Goal: Feedback & Contribution: Leave review/rating

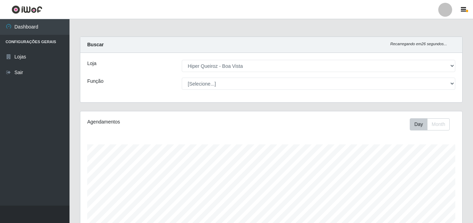
select select "514"
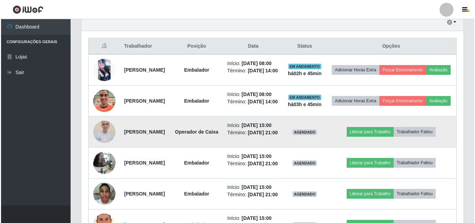
scroll to position [262, 0]
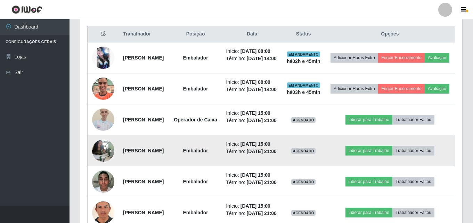
click at [105, 167] on img at bounding box center [103, 150] width 22 height 35
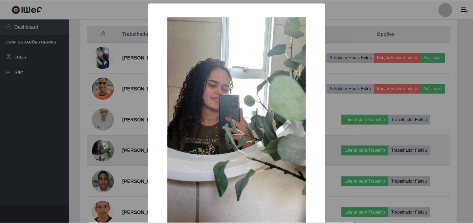
scroll to position [144, 379]
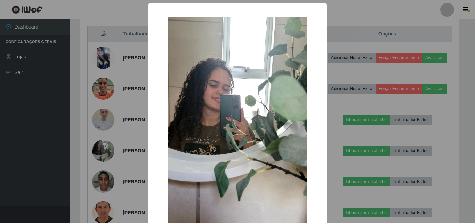
click at [118, 120] on div "× OK Cancel" at bounding box center [237, 111] width 475 height 223
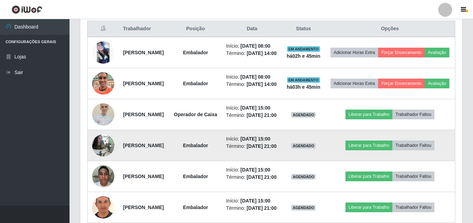
scroll to position [262, 0]
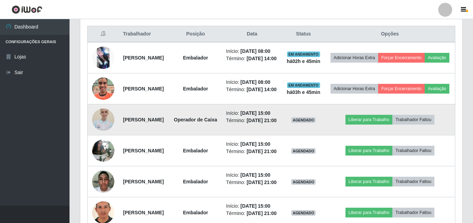
click at [108, 133] on img at bounding box center [103, 120] width 22 height 30
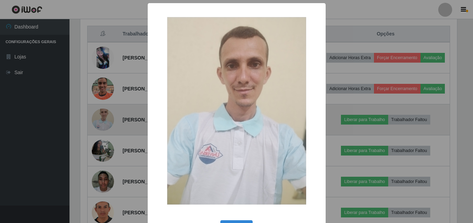
scroll to position [144, 379]
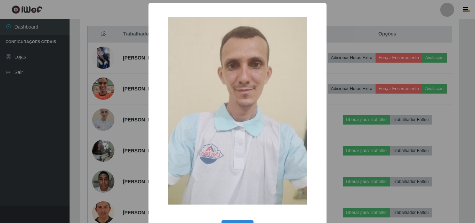
click at [98, 105] on div "× OK Cancel" at bounding box center [237, 111] width 475 height 223
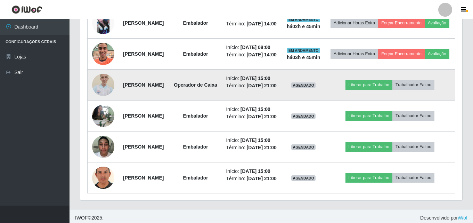
scroll to position [332, 0]
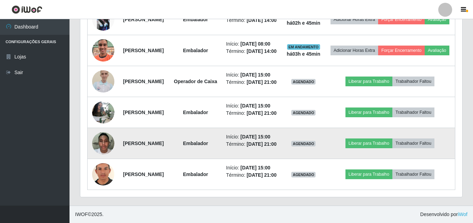
click at [105, 135] on img at bounding box center [103, 143] width 22 height 30
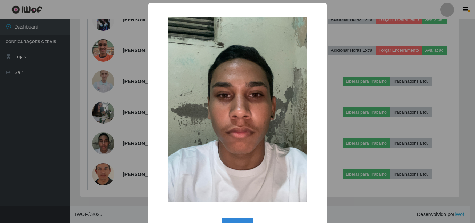
click at [92, 123] on div "× OK Cancel" at bounding box center [237, 111] width 475 height 223
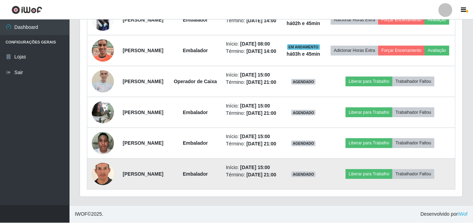
scroll to position [144, 382]
click at [108, 169] on img at bounding box center [103, 174] width 22 height 32
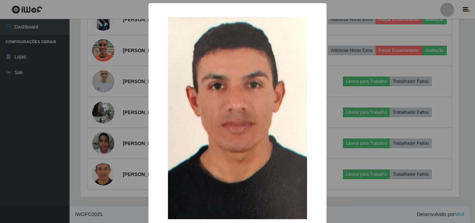
click at [96, 122] on div "× OK Cancel" at bounding box center [237, 111] width 475 height 223
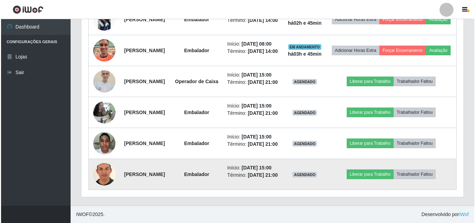
scroll to position [144, 382]
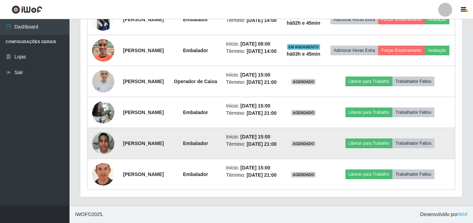
click at [104, 136] on img at bounding box center [103, 143] width 22 height 30
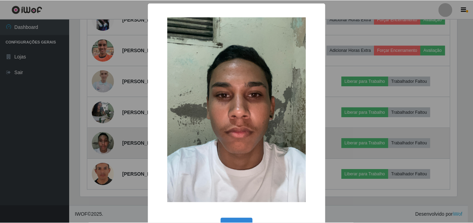
scroll to position [144, 379]
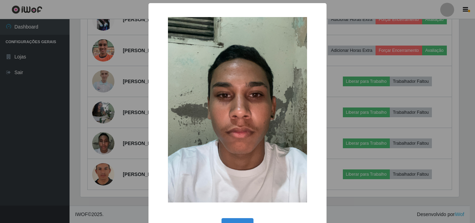
click at [104, 125] on div "× OK Cancel" at bounding box center [237, 111] width 475 height 223
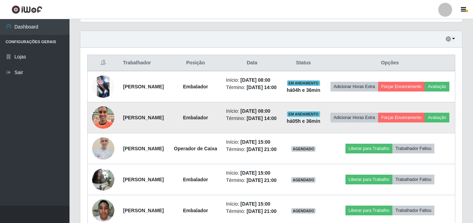
scroll to position [243, 0]
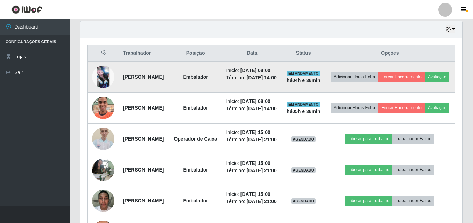
click at [106, 73] on img at bounding box center [103, 77] width 22 height 22
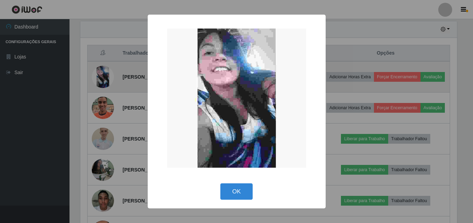
scroll to position [144, 379]
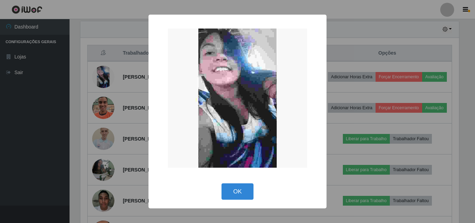
click at [106, 77] on div "× OK Cancel" at bounding box center [237, 111] width 475 height 223
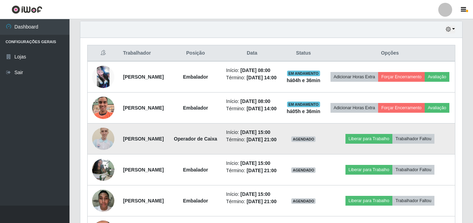
scroll to position [144, 382]
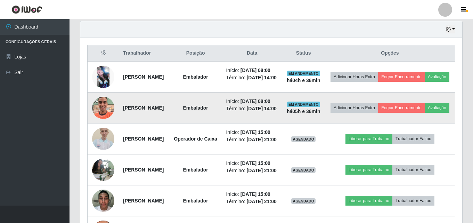
click at [111, 114] on img at bounding box center [103, 108] width 22 height 40
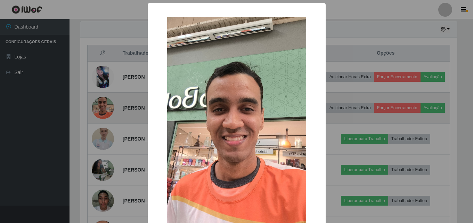
scroll to position [144, 379]
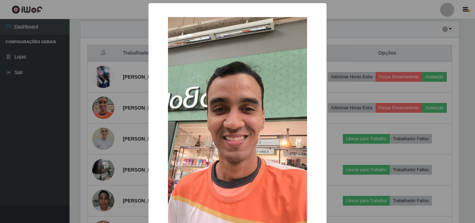
click at [91, 116] on div "× OK Cancel" at bounding box center [237, 111] width 475 height 223
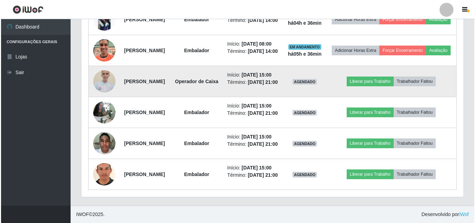
scroll to position [313, 0]
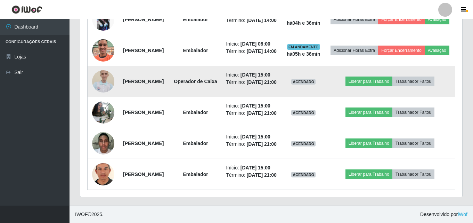
click at [99, 82] on img at bounding box center [103, 81] width 22 height 30
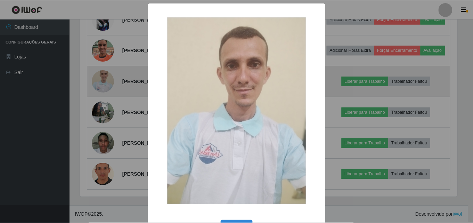
scroll to position [144, 379]
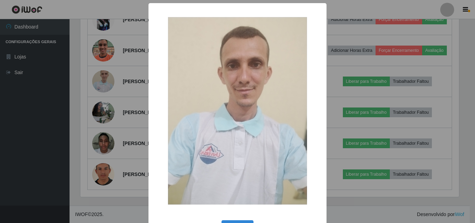
click at [93, 107] on div "× OK Cancel" at bounding box center [237, 111] width 475 height 223
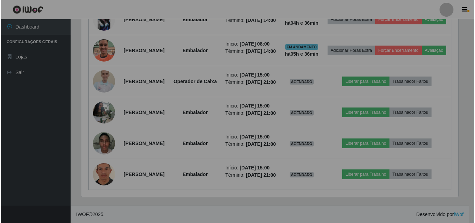
scroll to position [144, 382]
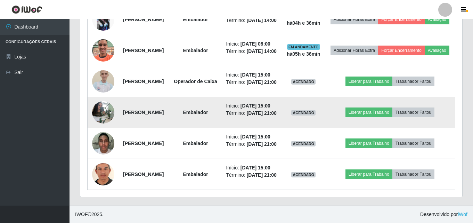
click at [105, 115] on img at bounding box center [103, 112] width 22 height 35
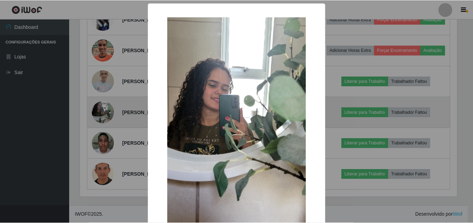
scroll to position [144, 379]
click at [105, 115] on div "× OK Cancel" at bounding box center [237, 111] width 475 height 223
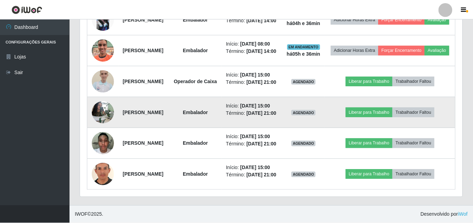
scroll to position [144, 382]
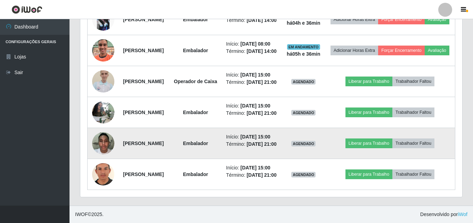
click at [106, 156] on img at bounding box center [103, 143] width 22 height 30
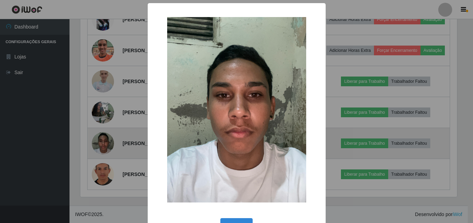
scroll to position [144, 379]
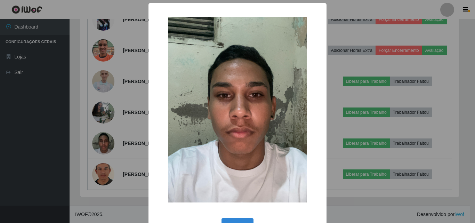
click at [98, 130] on div "× OK Cancel" at bounding box center [237, 111] width 475 height 223
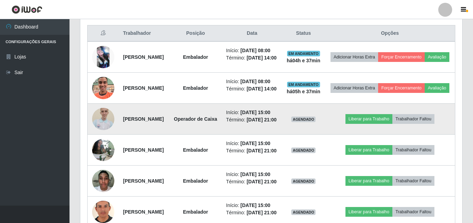
scroll to position [278, 0]
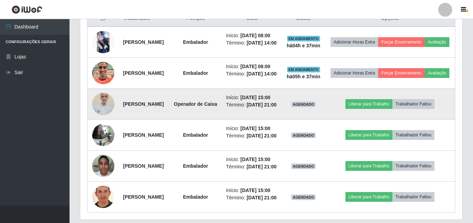
click at [107, 119] on img at bounding box center [103, 104] width 22 height 30
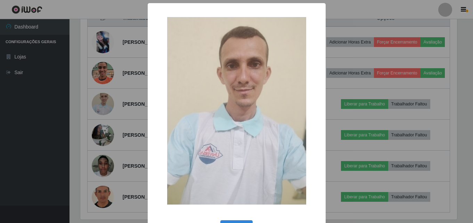
scroll to position [144, 379]
click at [100, 114] on div "× OK Cancel" at bounding box center [237, 111] width 475 height 223
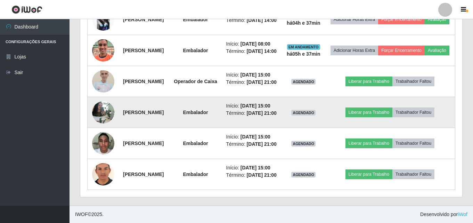
scroll to position [332, 0]
click at [98, 105] on img at bounding box center [103, 112] width 22 height 35
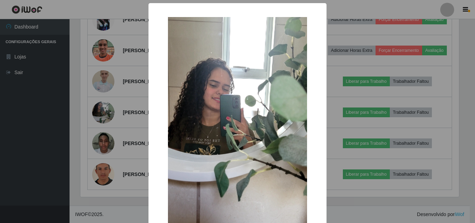
click at [98, 116] on div "× OK Cancel" at bounding box center [237, 111] width 475 height 223
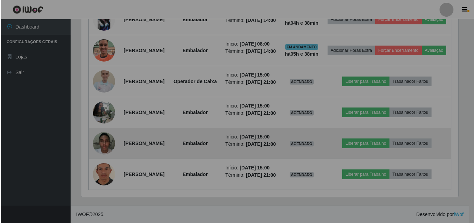
scroll to position [144, 382]
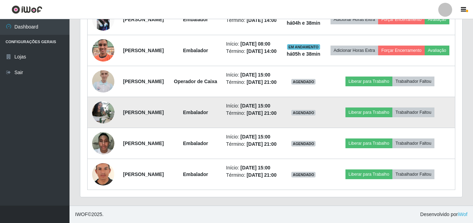
click at [106, 106] on img at bounding box center [103, 112] width 22 height 35
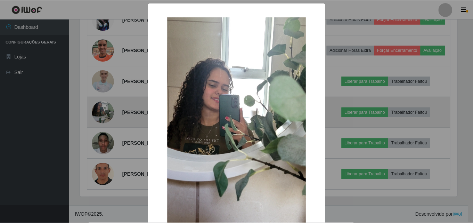
scroll to position [144, 379]
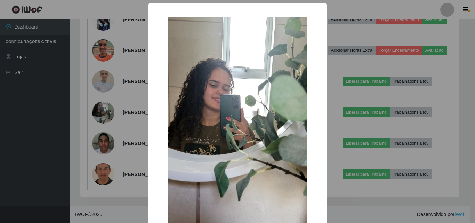
click at [96, 116] on div "× OK Cancel" at bounding box center [237, 111] width 475 height 223
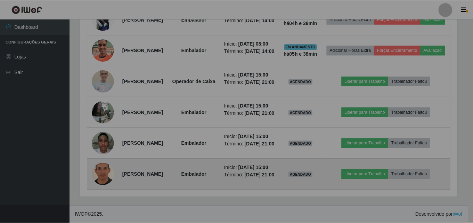
scroll to position [144, 382]
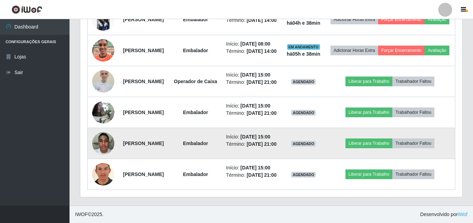
click at [93, 133] on img at bounding box center [103, 143] width 22 height 30
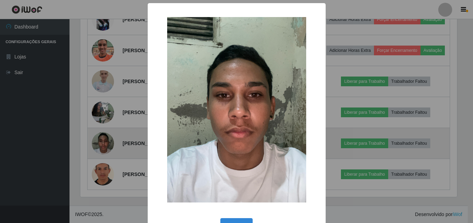
scroll to position [144, 379]
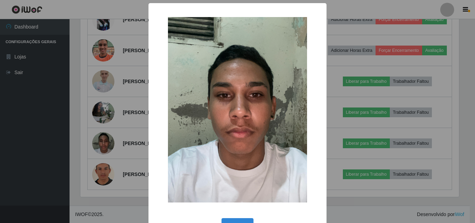
click at [106, 122] on div "× OK Cancel" at bounding box center [237, 111] width 475 height 223
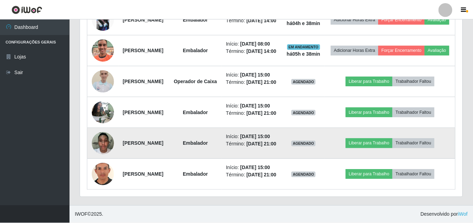
scroll to position [144, 382]
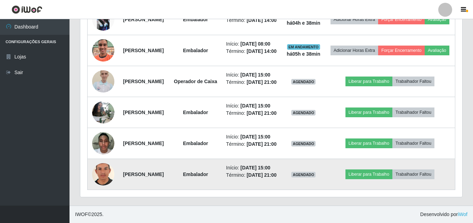
click at [101, 164] on img at bounding box center [103, 174] width 22 height 32
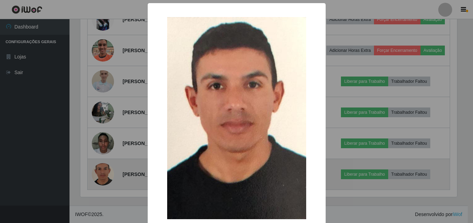
scroll to position [144, 379]
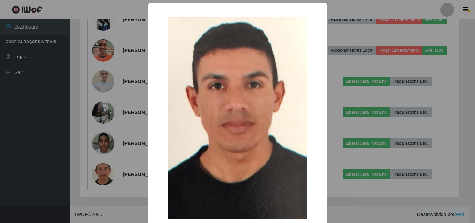
click at [82, 148] on div "× OK Cancel" at bounding box center [237, 111] width 475 height 223
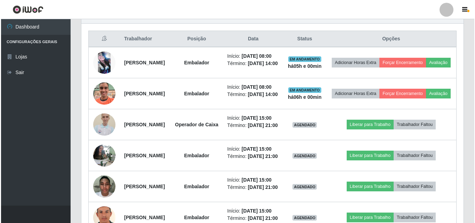
scroll to position [278, 0]
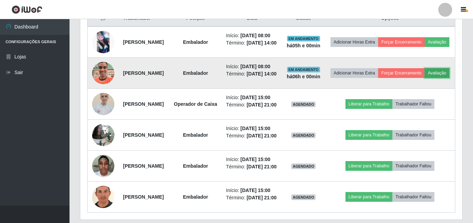
click at [425, 78] on button "Avaliação" at bounding box center [437, 73] width 25 height 10
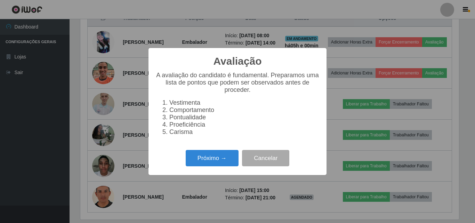
scroll to position [144, 379]
click at [206, 159] on button "Próximo →" at bounding box center [212, 158] width 53 height 16
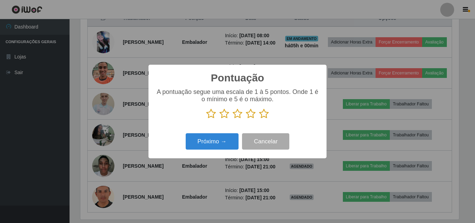
click at [265, 116] on icon at bounding box center [264, 113] width 10 height 10
click at [259, 119] on input "radio" at bounding box center [259, 119] width 0 height 0
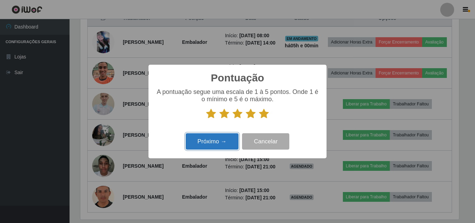
click at [226, 139] on button "Próximo →" at bounding box center [212, 141] width 53 height 16
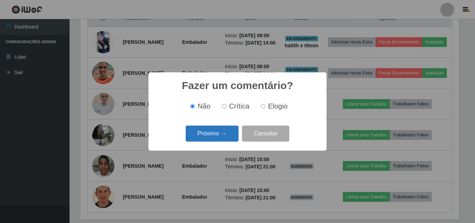
click at [218, 134] on button "Próximo →" at bounding box center [212, 133] width 53 height 16
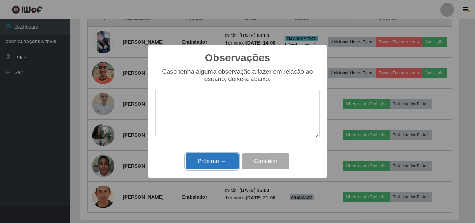
click at [214, 160] on button "Próximo →" at bounding box center [212, 161] width 53 height 16
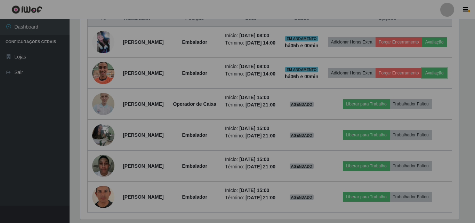
scroll to position [144, 382]
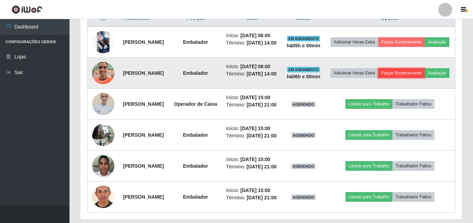
click at [417, 73] on button "Forçar Encerramento" at bounding box center [401, 73] width 47 height 10
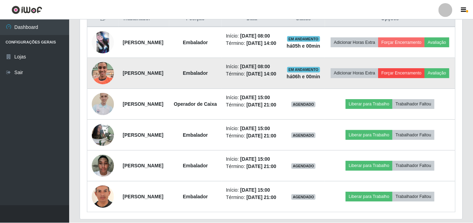
scroll to position [144, 379]
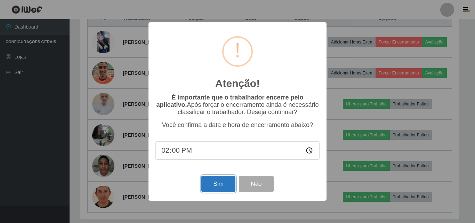
click at [220, 188] on button "Sim" at bounding box center [218, 184] width 34 height 16
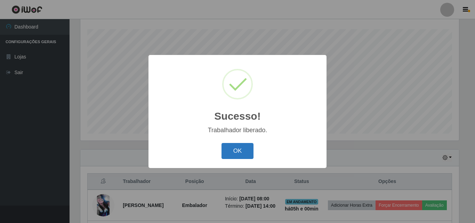
click at [241, 158] on button "OK" at bounding box center [237, 151] width 32 height 16
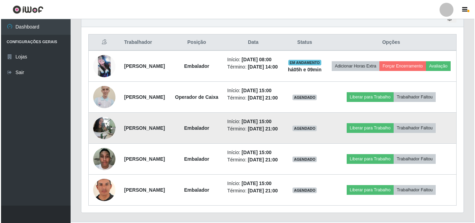
scroll to position [289, 0]
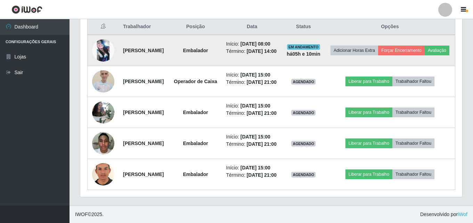
click at [103, 39] on img at bounding box center [103, 50] width 22 height 22
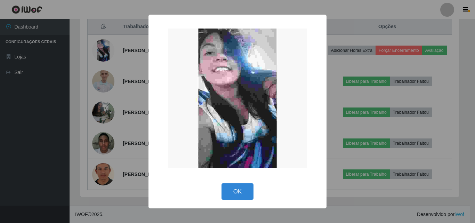
click at [141, 7] on div "× OK Cancel" at bounding box center [237, 111] width 475 height 223
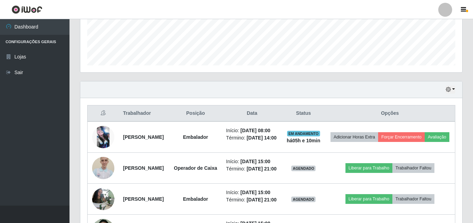
scroll to position [150, 0]
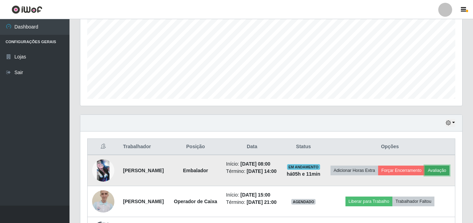
click at [425, 175] on button "Avaliação" at bounding box center [437, 170] width 25 height 10
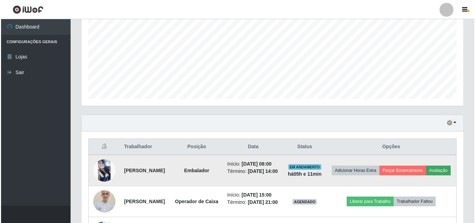
scroll to position [144, 379]
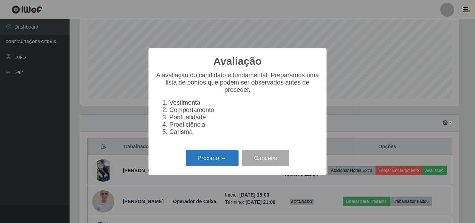
click at [212, 163] on button "Próximo →" at bounding box center [212, 158] width 53 height 16
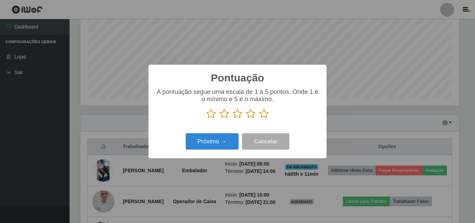
click at [265, 114] on icon at bounding box center [264, 113] width 10 height 10
click at [259, 119] on input "radio" at bounding box center [259, 119] width 0 height 0
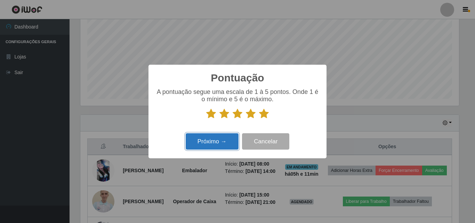
click at [218, 144] on button "Próximo →" at bounding box center [212, 141] width 53 height 16
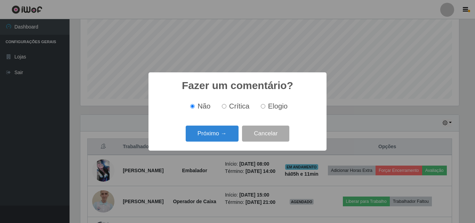
click at [264, 107] on input "Elogio" at bounding box center [263, 106] width 5 height 5
radio input "true"
click at [223, 131] on button "Próximo →" at bounding box center [212, 133] width 53 height 16
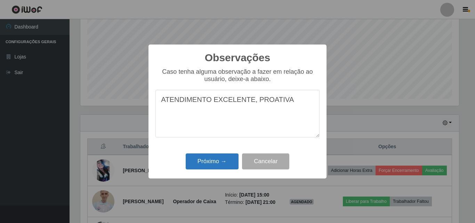
type textarea "ATENDIMENTO EXCELENTE, PROATIVA"
click at [204, 162] on button "Próximo →" at bounding box center [212, 161] width 53 height 16
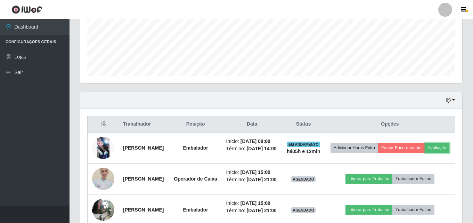
scroll to position [219, 0]
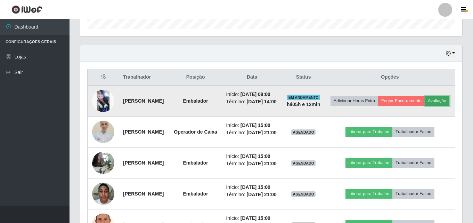
click at [425, 106] on button "Avaliação" at bounding box center [437, 101] width 25 height 10
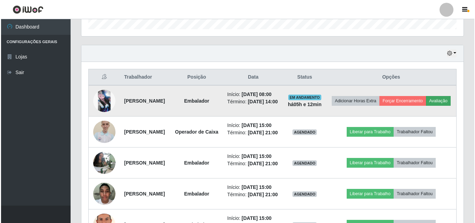
scroll to position [144, 379]
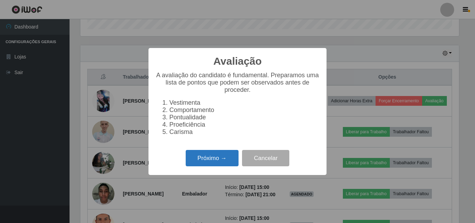
click at [214, 160] on button "Próximo →" at bounding box center [212, 158] width 53 height 16
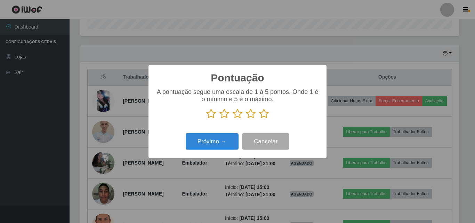
click at [263, 113] on icon at bounding box center [264, 113] width 10 height 10
click at [259, 119] on input "radio" at bounding box center [259, 119] width 0 height 0
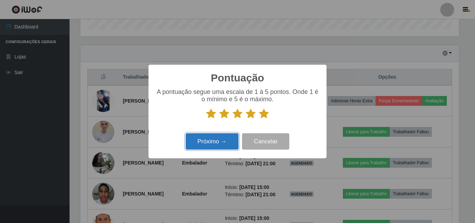
click at [213, 143] on button "Próximo →" at bounding box center [212, 141] width 53 height 16
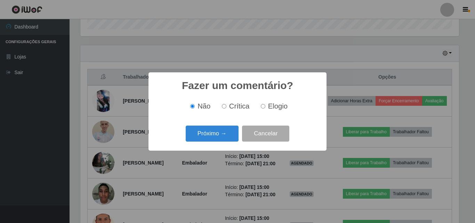
click at [263, 106] on input "Elogio" at bounding box center [263, 106] width 5 height 5
radio input "true"
click at [222, 132] on button "Próximo →" at bounding box center [212, 133] width 53 height 16
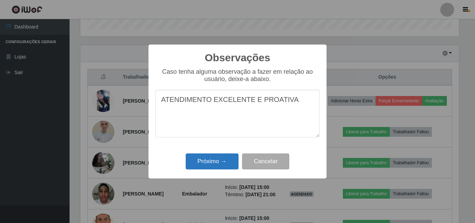
type textarea "ATENDIMENTO EXCELENTE E PROATIVA"
click at [210, 159] on button "Próximo →" at bounding box center [212, 161] width 53 height 16
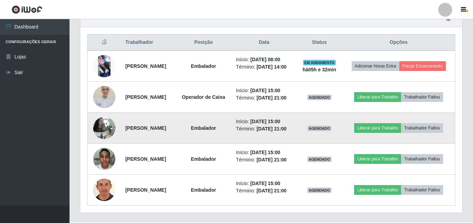
scroll to position [219, 0]
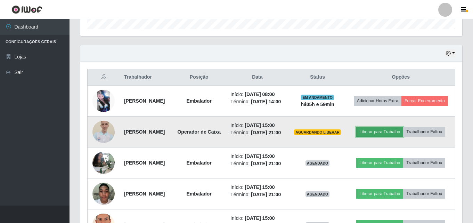
click at [384, 137] on button "Liberar para Trabalho" at bounding box center [379, 132] width 47 height 10
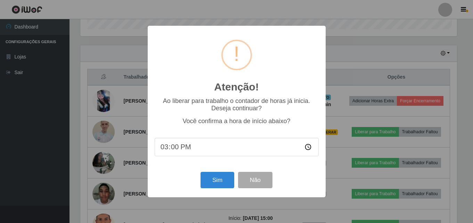
scroll to position [144, 379]
click at [214, 181] on button "Sim" at bounding box center [218, 180] width 34 height 16
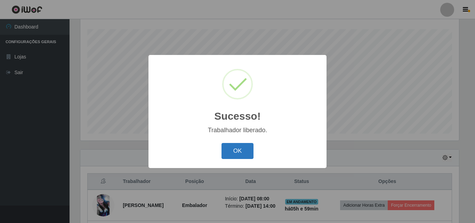
click at [236, 151] on button "OK" at bounding box center [237, 151] width 32 height 16
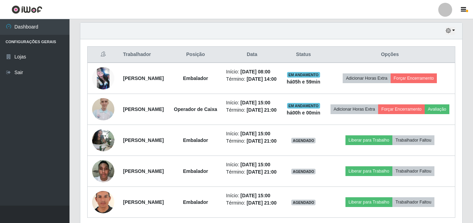
scroll to position [254, 0]
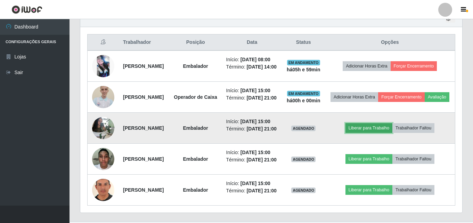
click at [372, 133] on button "Liberar para Trabalho" at bounding box center [369, 128] width 47 height 10
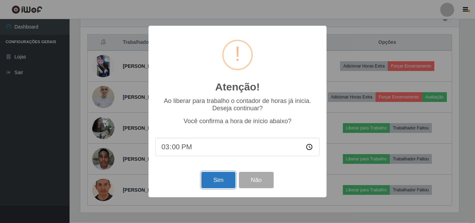
click at [221, 183] on button "Sim" at bounding box center [218, 180] width 34 height 16
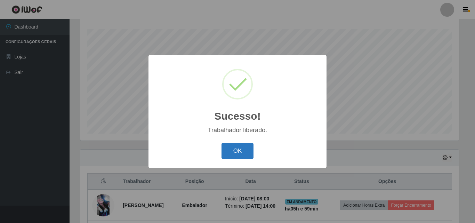
click at [241, 153] on button "OK" at bounding box center [237, 151] width 32 height 16
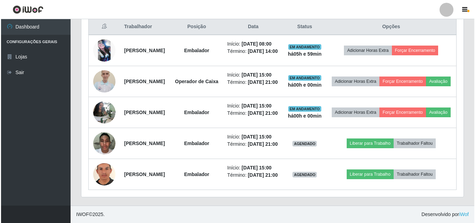
scroll to position [296, 0]
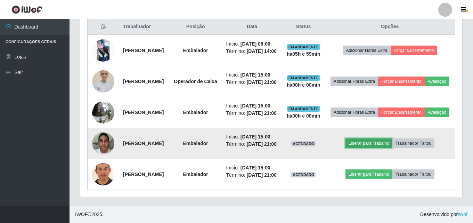
click at [366, 138] on button "Liberar para Trabalho" at bounding box center [369, 143] width 47 height 10
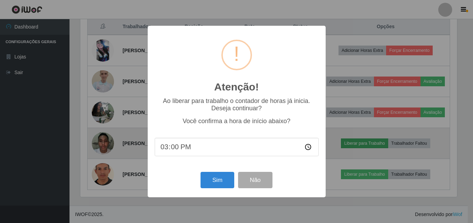
scroll to position [144, 379]
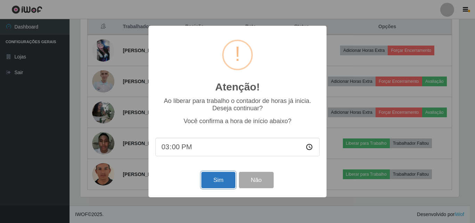
click at [216, 177] on button "Sim" at bounding box center [218, 180] width 34 height 16
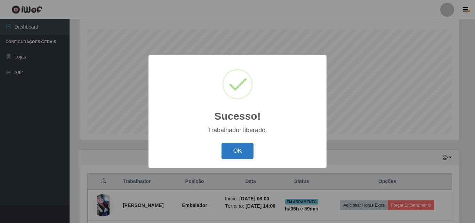
click at [243, 155] on button "OK" at bounding box center [237, 151] width 32 height 16
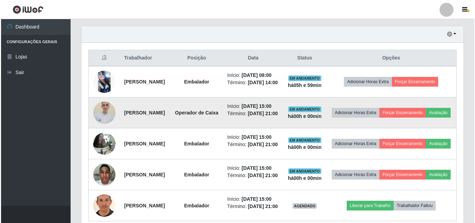
scroll to position [289, 0]
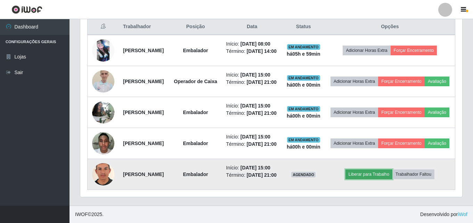
click at [368, 179] on button "Liberar para Trabalho" at bounding box center [369, 174] width 47 height 10
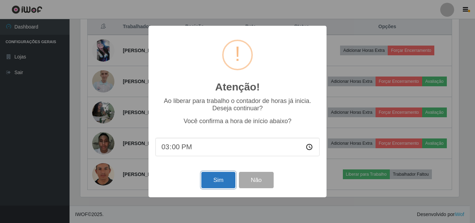
click at [221, 183] on button "Sim" at bounding box center [218, 180] width 34 height 16
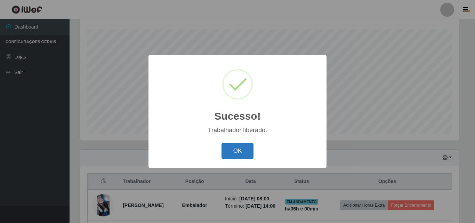
click at [235, 147] on button "OK" at bounding box center [237, 151] width 32 height 16
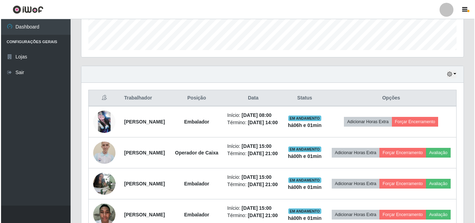
scroll to position [192, 0]
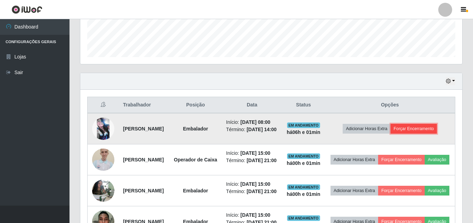
click at [418, 131] on button "Forçar Encerramento" at bounding box center [414, 129] width 47 height 10
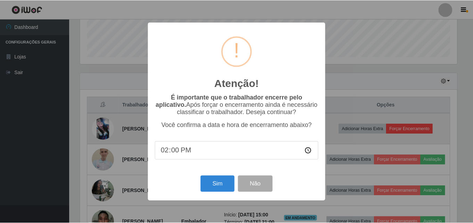
scroll to position [144, 379]
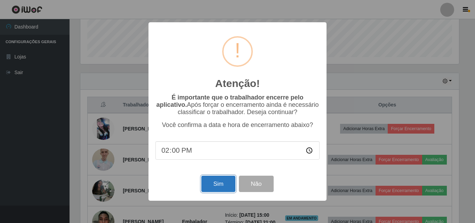
click at [214, 184] on button "Sim" at bounding box center [218, 184] width 34 height 16
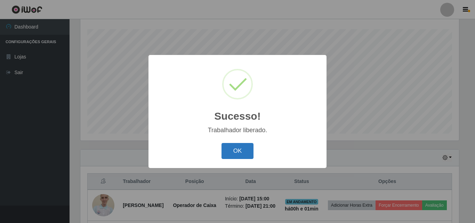
click at [230, 152] on button "OK" at bounding box center [237, 151] width 32 height 16
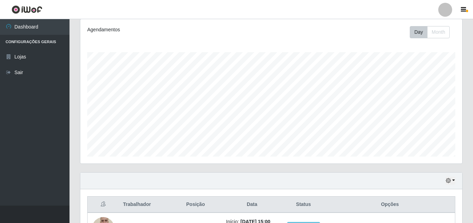
scroll to position [104, 0]
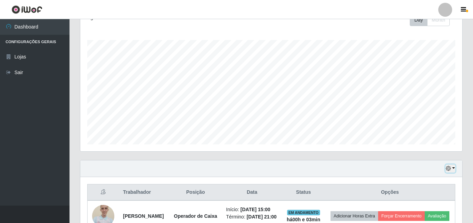
click at [452, 167] on button "button" at bounding box center [451, 168] width 10 height 8
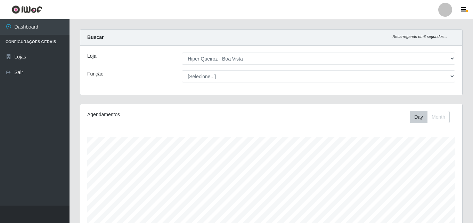
scroll to position [0, 0]
